Goal: Task Accomplishment & Management: Complete application form

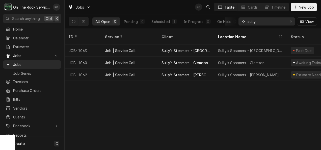
click at [262, 21] on input "sully" at bounding box center [266, 21] width 38 height 8
type input "s"
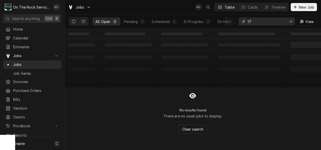
type input "1"
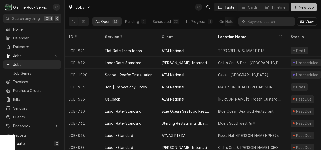
click at [302, 4] on button "New Job" at bounding box center [304, 7] width 26 height 8
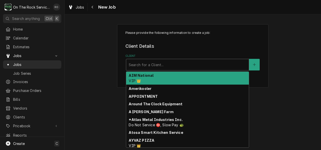
click at [155, 63] on div "Client" at bounding box center [188, 64] width 118 height 9
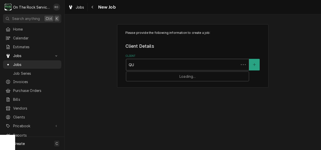
type input "QUA"
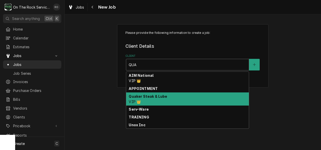
click at [150, 95] on strong "Quaker Steak & Lube" at bounding box center [148, 96] width 38 height 4
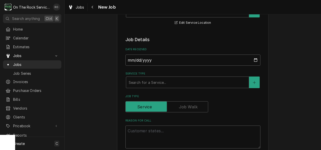
scroll to position [114, 0]
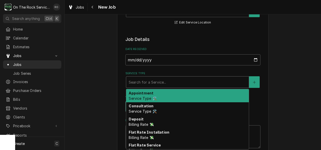
click at [168, 79] on div "Service Type" at bounding box center [188, 81] width 118 height 9
type textarea "x"
type input "J"
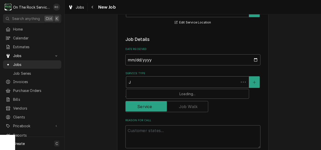
type textarea "x"
type input "JO"
type textarea "x"
type input "JOB"
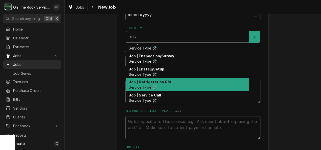
scroll to position [57, 0]
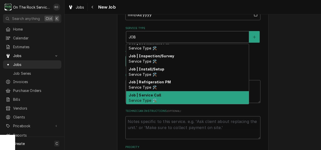
click at [179, 97] on div "Job | Service Call Service Type 🛠️" at bounding box center [187, 97] width 123 height 13
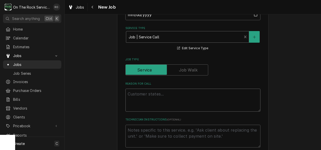
click at [179, 97] on textarea "Reason For Call" at bounding box center [192, 100] width 135 height 23
type textarea "x"
type textarea "O"
type textarea "x"
type textarea "Ov"
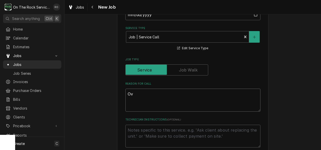
type textarea "x"
type textarea "Ove"
type textarea "x"
type textarea "Oven"
type textarea "x"
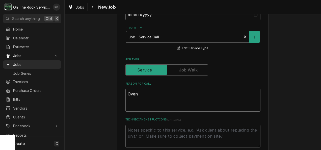
type textarea "Oven"
type textarea "x"
type textarea "Oven i"
type textarea "x"
type textarea "Oven in"
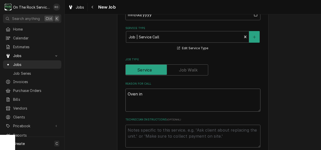
type textarea "x"
type textarea "Oven in"
type textarea "x"
type textarea "Oven in P"
type textarea "x"
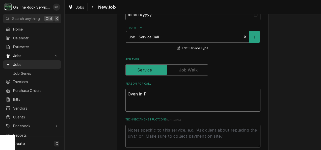
type textarea "Oven in Pr"
type textarea "x"
type textarea "Oven in Pre"
type textarea "x"
type textarea "Oven in Prep"
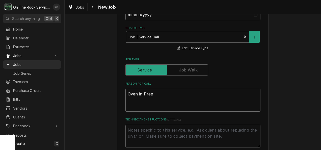
type textarea "x"
type textarea "Oven in Prep"
type textarea "x"
type textarea "Oven in Prep"
type textarea "x"
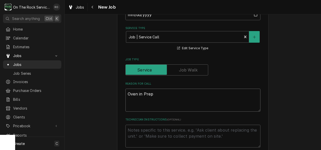
type textarea "Oven in Pre"
type textarea "x"
type textarea "Oven in Pr"
type textarea "x"
type textarea "Oven in P"
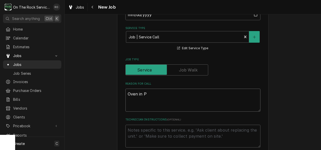
type textarea "x"
type textarea "Oven in"
type textarea "x"
type textarea "Oven in p"
type textarea "x"
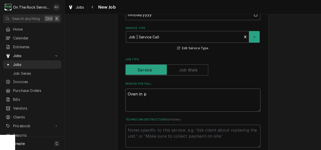
type textarea "Oven in pr"
type textarea "x"
type textarea "Oven in pre"
type textarea "x"
type textarea "Oven in prep"
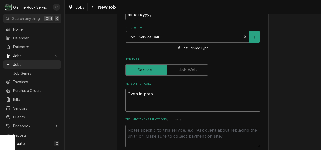
type textarea "x"
type textarea "Oven in prep"
type textarea "x"
type textarea "Oven in prep a"
type textarea "x"
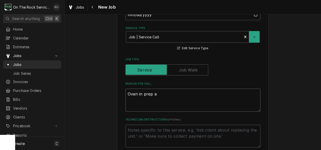
type textarea "Oven in prep ar"
type textarea "x"
type textarea "Oven in prep are"
type textarea "x"
type textarea "Oven in prep area"
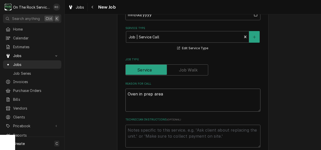
type textarea "x"
type textarea "Oven in prep area"
type textarea "x"
type textarea "Oven in prep area"
type textarea "x"
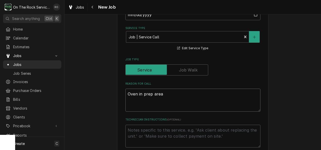
type textarea "Oven in prep area,"
type textarea "x"
type textarea "Oven in prep area,"
type textarea "x"
type textarea "Oven in prep area, s"
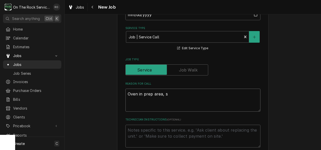
type textarea "x"
type textarea "Oven in prep area, sw"
type textarea "x"
type textarea "Oven in prep area, swi"
type textarea "x"
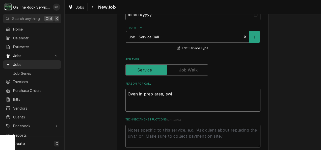
type textarea "Oven in prep area, swit"
type textarea "x"
type textarea "Oven in prep area, switc"
type textarea "x"
type textarea "Oven in prep area, switch"
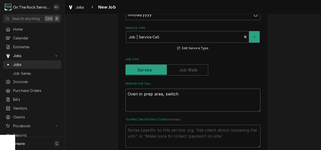
click at [179, 97] on textarea "Oven in prep area, switch" at bounding box center [192, 100] width 135 height 23
type textarea "x"
type textarea "Oven in prep area, switc"
type textarea "x"
type textarea "Oven in prep area, swit"
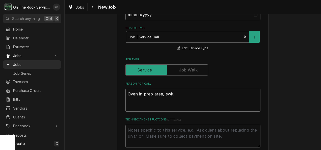
type textarea "x"
type textarea "Oven in prep area, swi"
type textarea "x"
type textarea "Oven in prep area, sw"
type textarea "x"
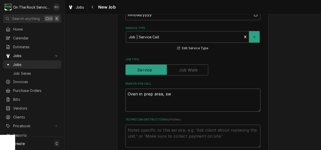
type textarea "Oven in prep area, s"
type textarea "x"
type textarea "Oven in prep area,"
type textarea "x"
type textarea "Oven in prep area,"
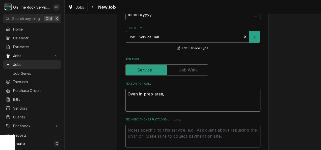
type textarea "x"
type textarea "Oven in prep area"
type textarea "x"
type textarea "ven in prep area"
type textarea "x"
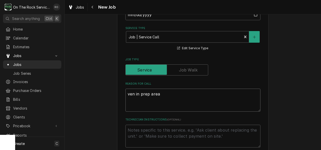
type textarea "sven in prep area"
type textarea "x"
type textarea "swven in prep area"
type textarea "x"
type textarea "swiven in prep area"
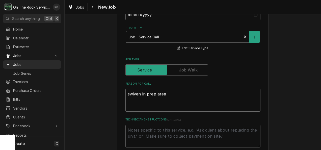
type textarea "x"
type textarea "switven in prep area"
type textarea "x"
type textarea "switcven in prep area"
type textarea "x"
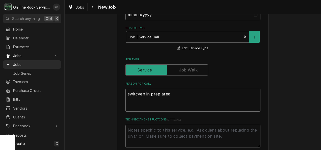
type textarea "switchven in prep area"
type textarea "x"
type textarea "switch ven in prep area"
type textarea "x"
type textarea "switch iven in prep area"
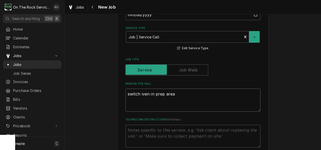
type textarea "x"
type textarea "switch isven in prep area"
type textarea "x"
type textarea "switch is ven in prep area"
type textarea "x"
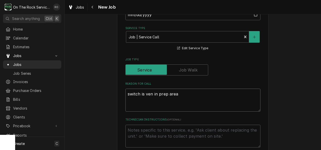
type textarea "switch is bven in prep area"
type textarea "x"
type textarea "switch is brven in prep area"
type textarea "x"
type textarea "switch is broven in prep area"
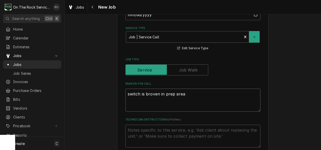
type textarea "x"
type textarea "switch is brokven in prep area"
type textarea "x"
type textarea "switch is brokeven in prep area"
type textarea "x"
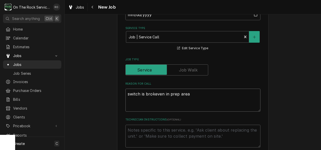
type textarea "switch is brokenven in prep area"
type textarea "x"
type textarea "switch is broken ven in prep area"
type textarea "x"
type textarea "switch is broken oven in prep area"
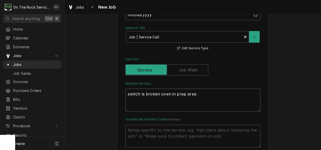
type textarea "x"
type textarea "switch is broken onven in prep area"
type textarea "x"
type textarea "switch is broken on ven in prep area"
type textarea "x"
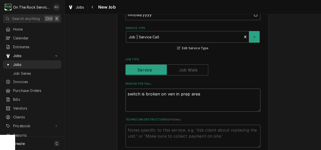
type textarea "switch is broken on oven in prep area"
type textarea "x"
type textarea "switch is broken on oven in prep area."
type textarea "x"
type textarea "switch is broken on oven in prep area."
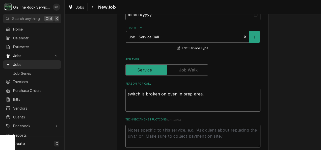
click at [189, 135] on textarea "Technician Instructions ( optional )" at bounding box center [192, 136] width 135 height 23
type textarea "x"
type textarea "w"
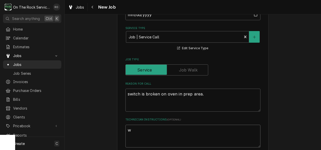
type textarea "x"
type textarea "wo"
type textarea "x"
type textarea "wor"
type textarea "x"
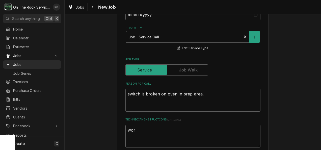
type textarea "work"
type textarea "x"
type textarea "worke"
type textarea "x"
type textarea "workes"
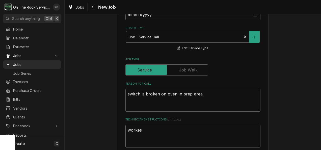
type textarea "x"
type textarea "workes"
type textarea "x"
type textarea "workes s"
type textarea "x"
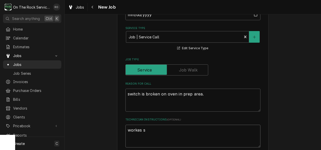
type textarea "workes so"
type textarea "x"
type textarea "workes som"
type textarea "x"
type textarea "workes some"
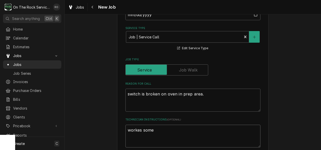
type textarea "x"
type textarea "workes somet"
type textarea "x"
type textarea "workes someti"
type textarea "x"
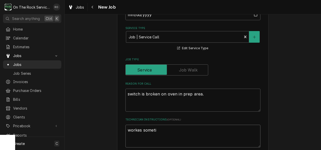
type textarea "workes sometim"
type textarea "x"
type textarea "workes sometime"
type textarea "x"
type textarea "workes sometimes"
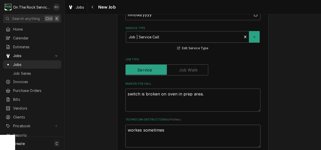
type textarea "x"
type textarea "workes sometimes"
type textarea "x"
type textarea "works sometimes"
click at [161, 130] on textarea "works sometimes" at bounding box center [192, 136] width 135 height 23
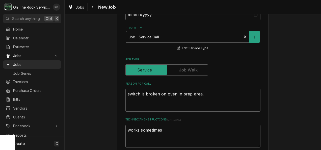
click at [125, 130] on textarea "works sometimes" at bounding box center [192, 136] width 135 height 23
type textarea "x"
type textarea "Jworks sometimes"
type textarea "x"
type textarea "Jeworks sometimes"
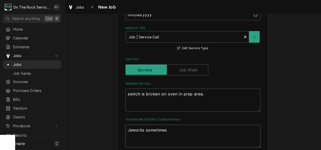
type textarea "x"
type textarea "Jesworks sometimes"
type textarea "x"
type textarea "Jessworks sometimes"
type textarea "x"
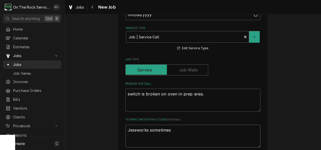
type textarea "Jess works sometimes"
type textarea "x"
type textarea "Jess sworks sometimes"
type textarea "x"
type textarea "Jess saworks sometimes"
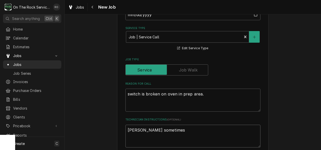
type textarea "x"
type textarea "Jess sayworks sometimes"
type textarea "x"
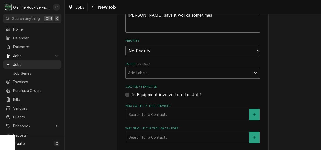
scroll to position [288, 0]
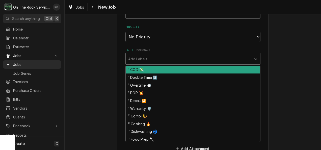
click at [149, 59] on div "Labels" at bounding box center [188, 58] width 120 height 9
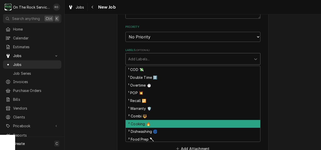
click at [147, 125] on div "² Cooking 🔥" at bounding box center [193, 124] width 134 height 8
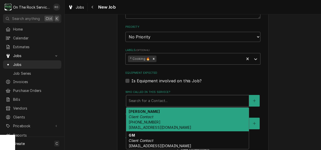
click at [146, 101] on div "Who called in this service?" at bounding box center [188, 100] width 118 height 9
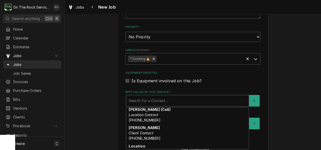
scroll to position [45, 0]
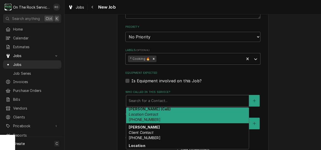
click at [148, 116] on em "Location Contact" at bounding box center [144, 114] width 30 height 4
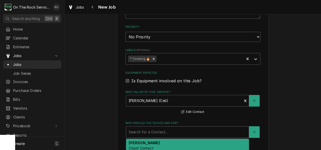
click at [154, 131] on div "Who should the tech(s) ask for?" at bounding box center [188, 131] width 118 height 9
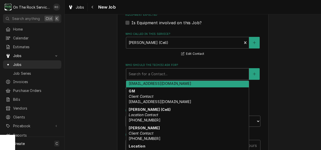
scroll to position [346, 0]
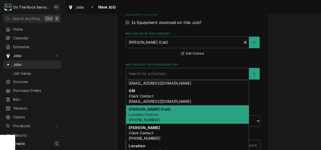
click at [158, 113] on div "Jess (Cell) Location Contact (864) 201-5759" at bounding box center [187, 114] width 123 height 18
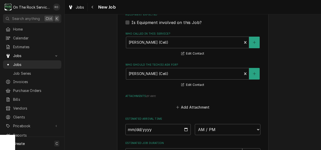
click at [158, 113] on fieldset "Job Details Date Received 2025-09-12 Service Type Job | Service Call Service Ty…" at bounding box center [192, 23] width 135 height 439
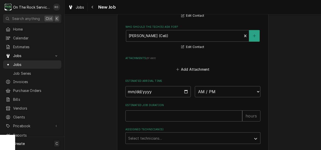
scroll to position [384, 0]
click at [186, 93] on input "Date" at bounding box center [158, 91] width 66 height 11
click at [241, 90] on select "AM / PM 6:00 AM 6:15 AM 6:30 AM 6:45 AM 7:00 AM 7:15 AM 7:30 AM 7:45 AM 8:00 AM…" at bounding box center [228, 91] width 66 height 11
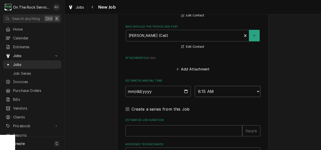
click at [255, 92] on select "AM / PM 6:00 AM 6:15 AM 6:30 AM 6:45 AM 7:00 AM 7:15 AM 7:30 AM 7:45 AM 8:00 AM…" at bounding box center [228, 91] width 66 height 11
click at [195, 86] on select "AM / PM 6:00 AM 6:15 AM 6:30 AM 6:45 AM 7:00 AM 7:15 AM 7:30 AM 7:45 AM 8:00 AM…" at bounding box center [228, 91] width 66 height 11
click at [246, 89] on select "AM / PM 6:00 AM 6:15 AM 6:30 AM 6:45 AM 7:00 AM 7:15 AM 7:30 AM 7:45 AM 8:00 AM…" at bounding box center [228, 91] width 66 height 11
click at [195, 86] on select "AM / PM 6:00 AM 6:15 AM 6:30 AM 6:45 AM 7:00 AM 7:15 AM 7:30 AM 7:45 AM 8:00 AM…" at bounding box center [228, 91] width 66 height 11
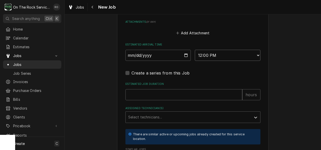
scroll to position [420, 0]
click at [180, 96] on input "Estimated Job Duration" at bounding box center [183, 94] width 117 height 11
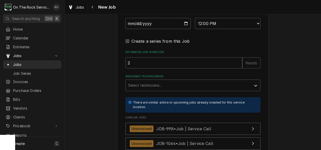
scroll to position [456, 0]
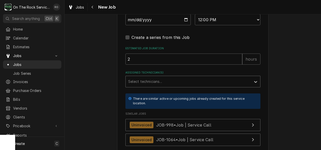
click at [178, 86] on div "Assigned Technician(s)" at bounding box center [188, 81] width 120 height 9
click at [176, 113] on span "Similar Jobs" at bounding box center [192, 114] width 135 height 4
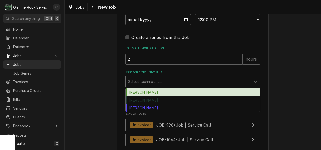
click at [168, 81] on div "Assigned Technician(s)" at bounding box center [188, 81] width 120 height 9
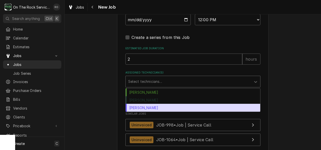
click at [165, 108] on div "Todd Brady" at bounding box center [193, 108] width 134 height 8
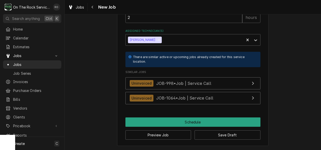
scroll to position [499, 0]
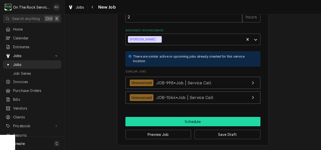
click at [229, 120] on button "Schedule" at bounding box center [192, 121] width 135 height 9
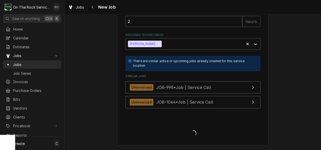
scroll to position [494, 0]
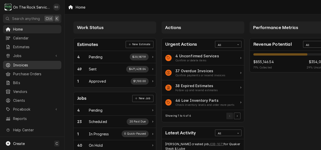
click at [37, 63] on span "Invoices" at bounding box center [36, 64] width 46 height 5
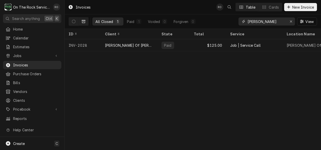
click at [275, 22] on input "[PERSON_NAME]" at bounding box center [266, 21] width 38 height 8
type input "g"
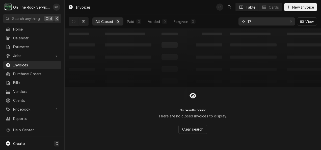
type input "1"
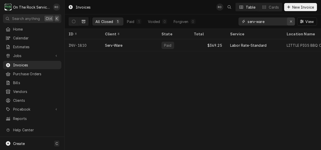
type input "serv-ware"
click at [291, 19] on div "Erase input" at bounding box center [290, 21] width 5 height 5
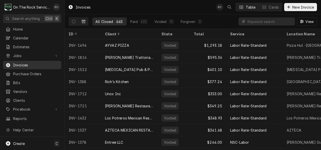
click at [37, 62] on span "Invoices" at bounding box center [36, 64] width 46 height 5
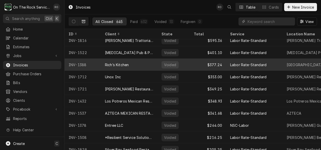
scroll to position [16, 0]
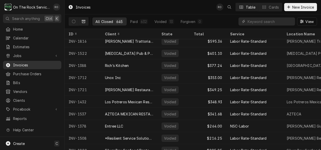
click at [42, 63] on span "Invoices" at bounding box center [36, 64] width 46 height 5
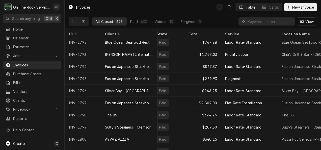
scroll to position [5271, 5]
click at [257, 22] on input "Dynamic Content Wrapper" at bounding box center [269, 21] width 45 height 8
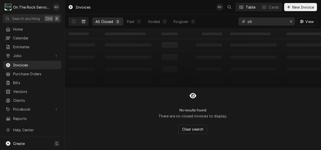
type input "c"
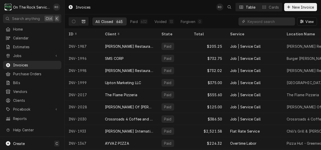
scroll to position [7083, 0]
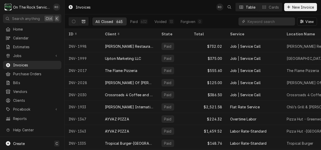
click at [86, 19] on button "Dynamic Content Wrapper" at bounding box center [84, 21] width 10 height 8
click at [76, 21] on button "Dynamic Content Wrapper" at bounding box center [74, 21] width 10 height 8
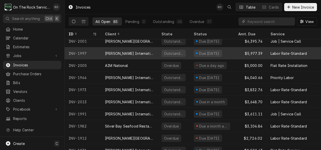
scroll to position [17, 0]
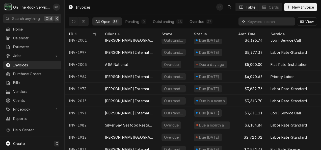
click at [285, 21] on input "Dynamic Content Wrapper" at bounding box center [269, 21] width 45 height 8
click at [74, 23] on icon "Dynamic Content Wrapper" at bounding box center [74, 22] width 4 height 4
click at [259, 22] on input "Dynamic Content Wrapper" at bounding box center [269, 21] width 45 height 8
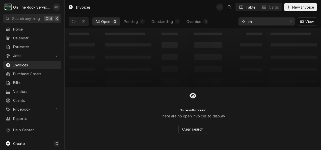
type input "c"
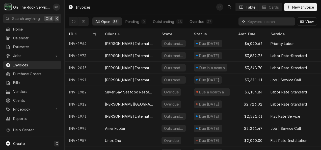
scroll to position [52, 0]
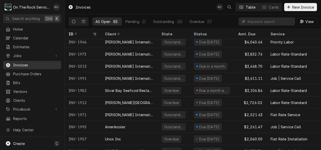
click at [37, 62] on span "Invoices" at bounding box center [36, 64] width 46 height 5
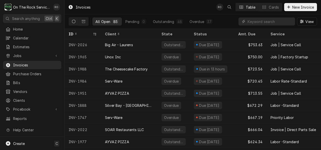
scroll to position [386, 0]
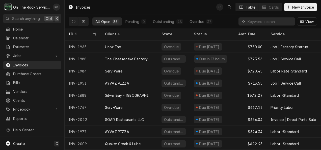
click at [83, 21] on icon "Dynamic Content Wrapper" at bounding box center [84, 22] width 4 height 4
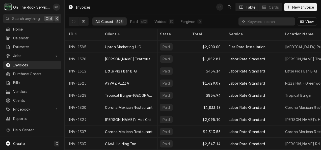
scroll to position [7702, 2]
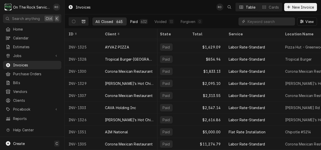
click at [138, 20] on button "Paid 632" at bounding box center [139, 21] width 24 height 8
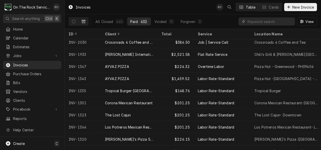
scroll to position [6988, 0]
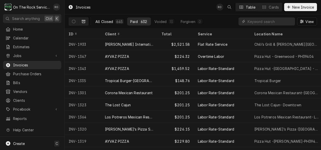
click at [106, 20] on div "All Closed" at bounding box center [104, 21] width 18 height 5
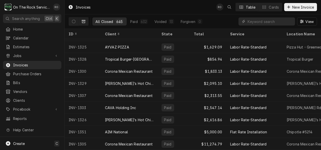
scroll to position [7702, 0]
click at [75, 22] on icon "Dynamic Content Wrapper" at bounding box center [74, 22] width 4 height 4
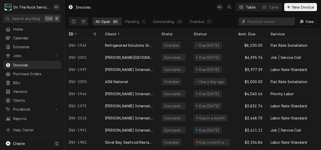
click at [253, 19] on input "Dynamic Content Wrapper" at bounding box center [269, 21] width 45 height 8
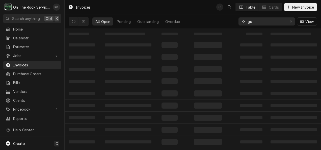
type input "g"
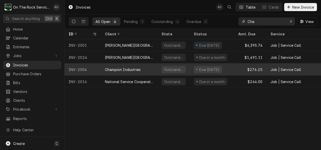
type input "Cha"
click at [134, 68] on div "Champion Industries" at bounding box center [123, 69] width 36 height 5
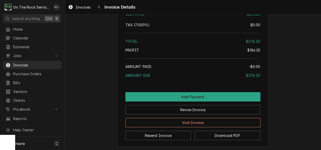
scroll to position [625, 0]
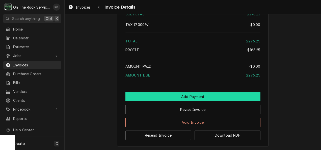
click at [168, 101] on button "Add Payment" at bounding box center [192, 96] width 135 height 9
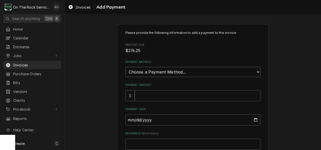
click at [164, 69] on select "Choose a Payment Method... Cash Check Credit/Debit Card ACH/eCheck Other" at bounding box center [192, 72] width 135 height 10
select select "2"
click at [125, 67] on select "Choose a Payment Method... Cash Check Credit/Debit Card ACH/eCheck Other" at bounding box center [192, 72] width 135 height 10
click at [156, 97] on input "Payment Amount" at bounding box center [198, 95] width 126 height 11
type textarea "x"
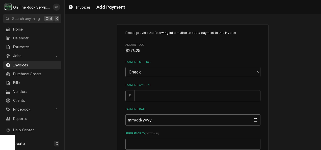
type input "2"
type textarea "x"
type input "27"
type textarea "x"
type input "276"
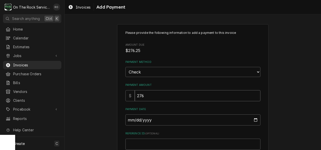
type textarea "x"
type input "276.2"
type textarea "x"
type input "276.25"
click at [152, 117] on input "Payment Date" at bounding box center [192, 119] width 135 height 11
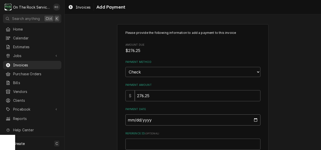
click at [254, 121] on input "Payment Date" at bounding box center [192, 119] width 135 height 11
type input "2025-09-10"
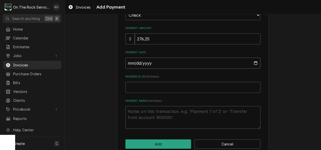
scroll to position [58, 0]
click at [159, 110] on textarea "Payment Memo ( optional )" at bounding box center [192, 116] width 135 height 23
type textarea "x"
type textarea "c"
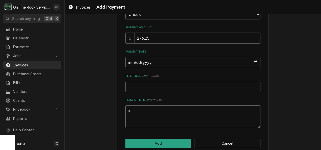
type textarea "x"
type textarea "cH"
type textarea "x"
type textarea "c"
type textarea "x"
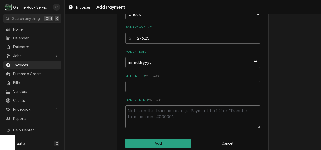
type textarea "x"
type textarea "C"
type textarea "x"
type textarea "CH"
type textarea "x"
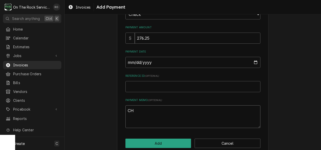
type textarea "CHE"
type textarea "x"
type textarea "CHEC"
type textarea "x"
type textarea "CHECK"
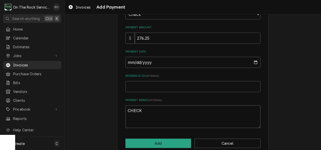
type textarea "x"
type textarea "CHECK#"
type textarea "x"
type textarea "CHECK#"
type textarea "x"
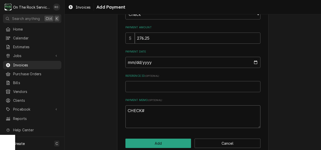
type textarea "CHECK# 3"
type textarea "x"
type textarea "CHECK# 30"
type textarea "x"
type textarea "CHECK# 304"
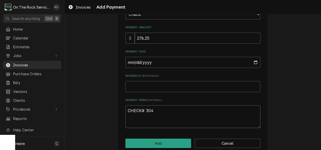
type textarea "x"
type textarea "CHECK# 3049"
type textarea "x"
type textarea "CHECK# 30494"
type textarea "x"
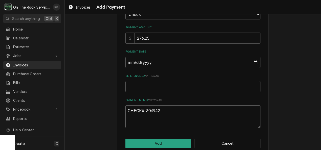
scroll to position [66, 0]
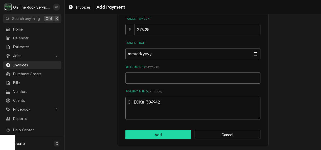
type textarea "CHECK# 304942"
click at [159, 133] on button "Add" at bounding box center [158, 134] width 66 height 9
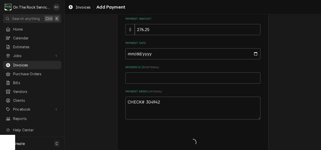
type textarea "x"
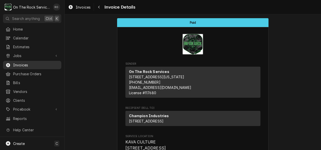
click at [27, 63] on span "Invoices" at bounding box center [36, 64] width 46 height 5
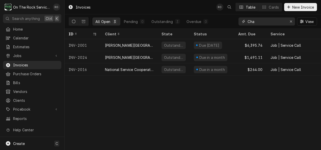
click at [270, 24] on input "Cha" at bounding box center [266, 21] width 38 height 8
type input "C"
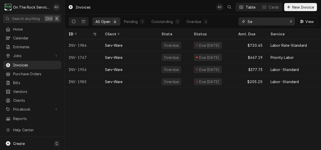
type input "S"
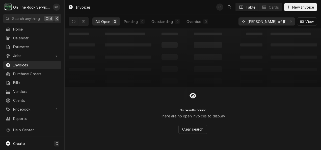
type input "[PERSON_NAME] of [PERSON_NAME]"
click at [21, 56] on span "Jobs" at bounding box center [32, 55] width 38 height 5
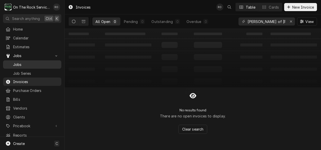
click at [22, 62] on span "Jobs" at bounding box center [36, 64] width 46 height 5
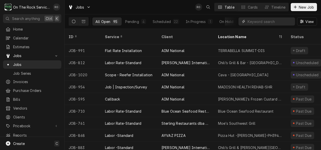
click at [258, 21] on input "Dynamic Content Wrapper" at bounding box center [269, 21] width 45 height 8
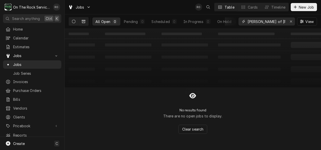
type input "[PERSON_NAME] of [PERSON_NAME]"
click at [83, 20] on icon "Dynamic Content Wrapper" at bounding box center [84, 21] width 4 height 3
click at [77, 20] on button "Dynamic Content Wrapper" at bounding box center [74, 21] width 10 height 8
click at [292, 22] on div "Erase input" at bounding box center [290, 21] width 5 height 5
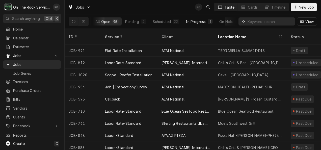
scroll to position [0, 40]
click at [211, 20] on div "Completed" at bounding box center [217, 21] width 19 height 5
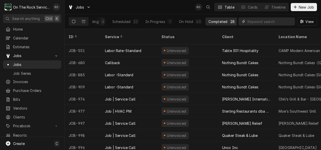
click at [250, 22] on input "Dynamic Content Wrapper" at bounding box center [269, 21] width 45 height 8
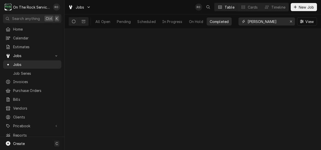
scroll to position [0, 0]
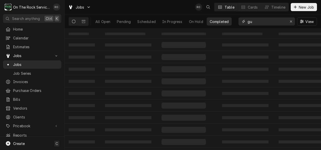
type input "g"
